Goal: Information Seeking & Learning: Find specific page/section

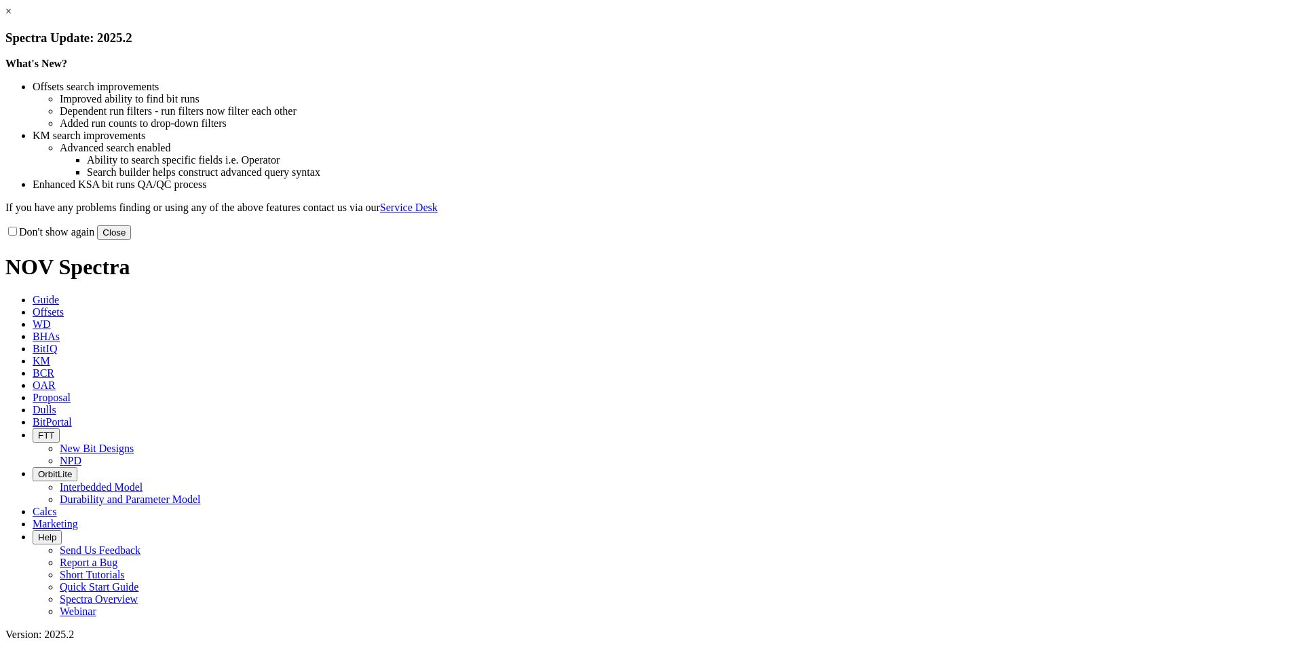
click at [131, 240] on button "Close" at bounding box center [114, 232] width 34 height 14
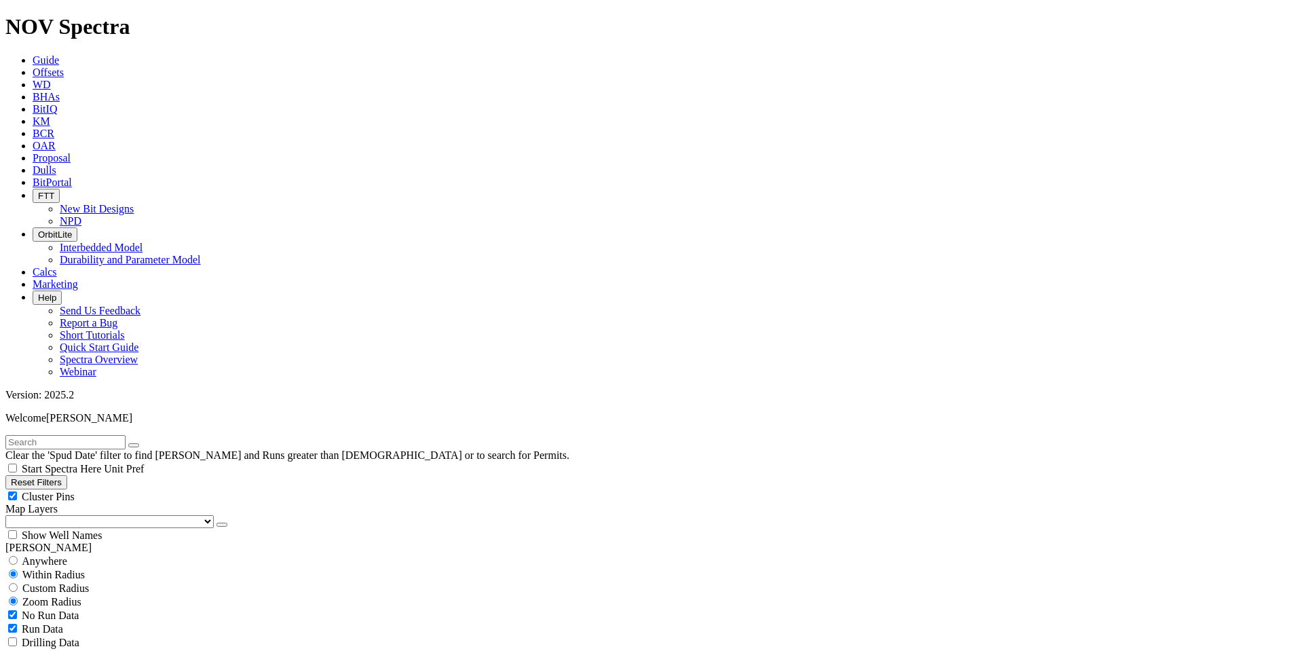
click at [62, 475] on button "Reset Filters" at bounding box center [36, 482] width 62 height 14
type input "[DATE]"
